Goal: Find specific page/section: Find specific page/section

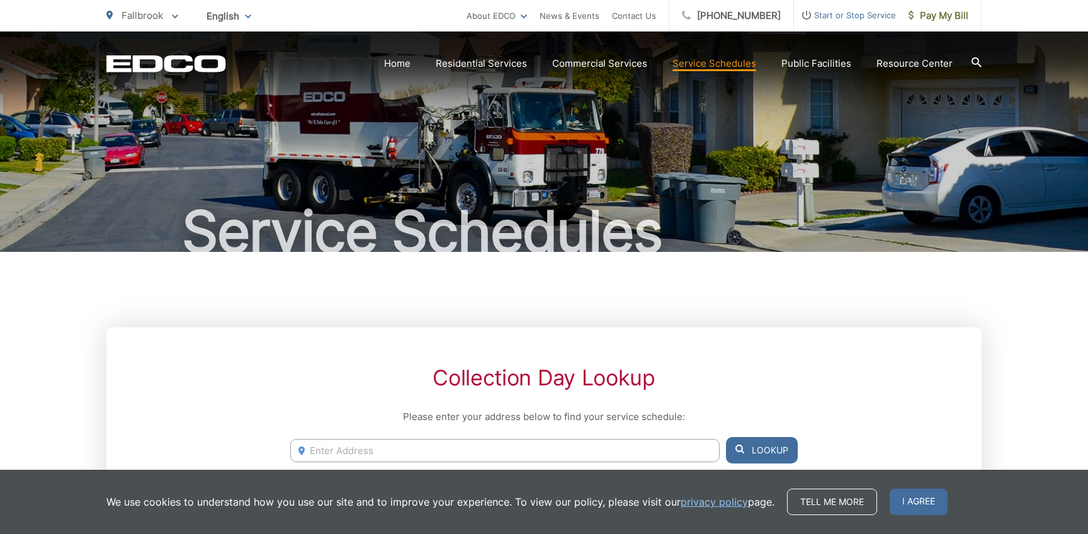
click at [652, 453] on input "Enter Address" at bounding box center [504, 450] width 429 height 23
type input "333 woodcrest lane fallbrook"
click at [756, 438] on button "Lookup" at bounding box center [762, 450] width 72 height 26
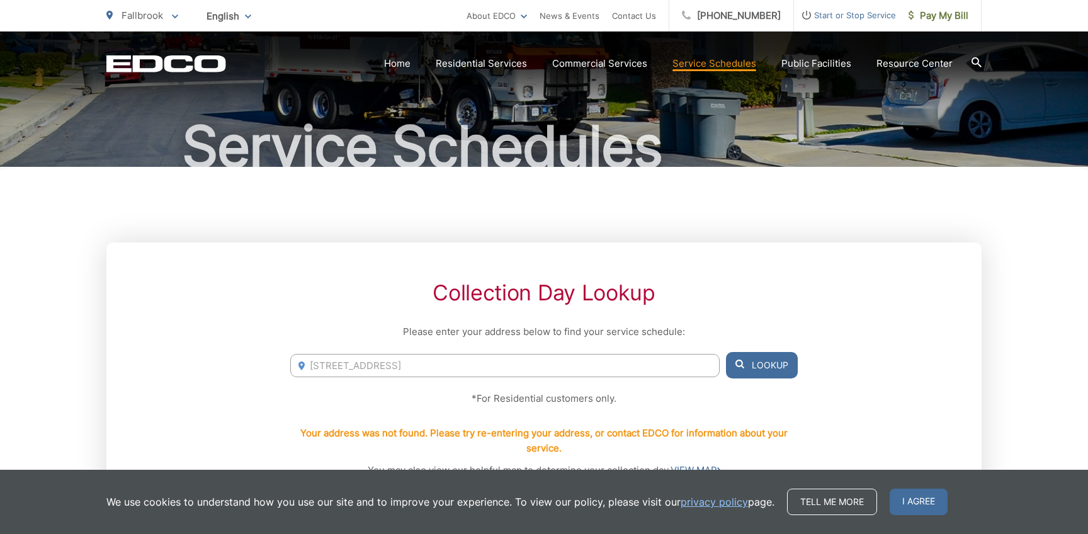
scroll to position [87, 0]
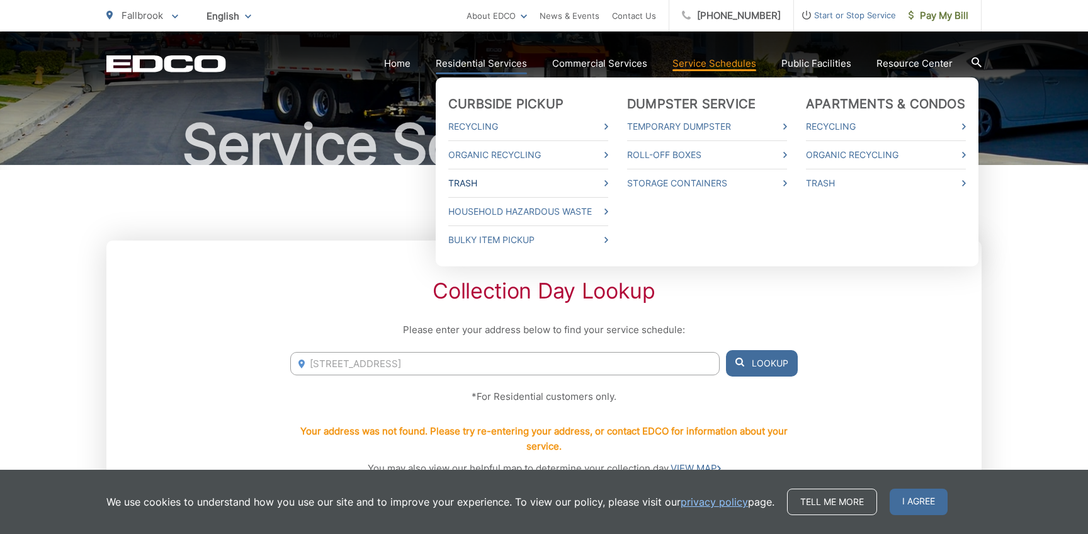
click at [498, 177] on link "Trash" at bounding box center [528, 183] width 160 height 15
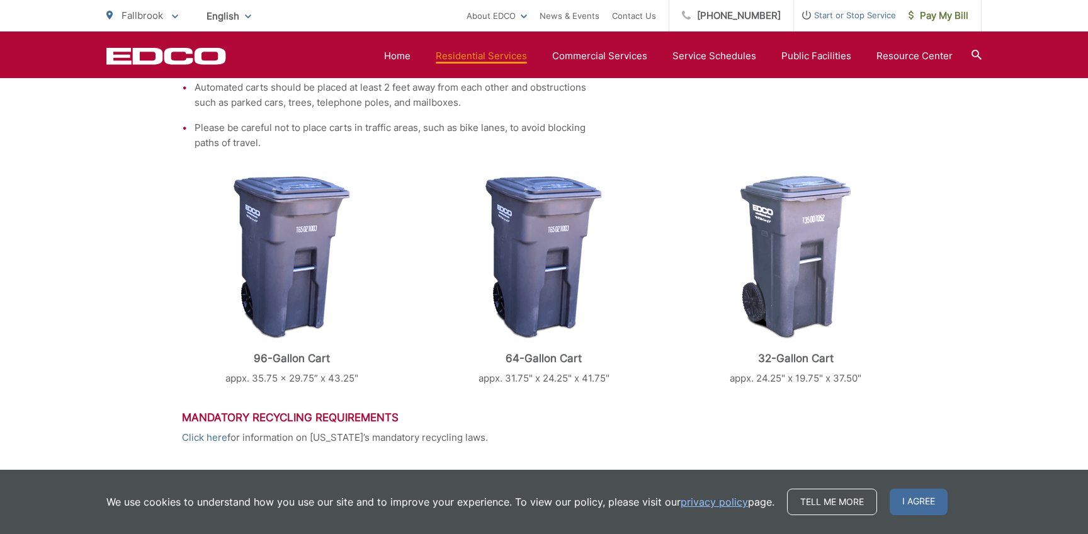
scroll to position [621, 0]
